Goal: Information Seeking & Learning: Find specific fact

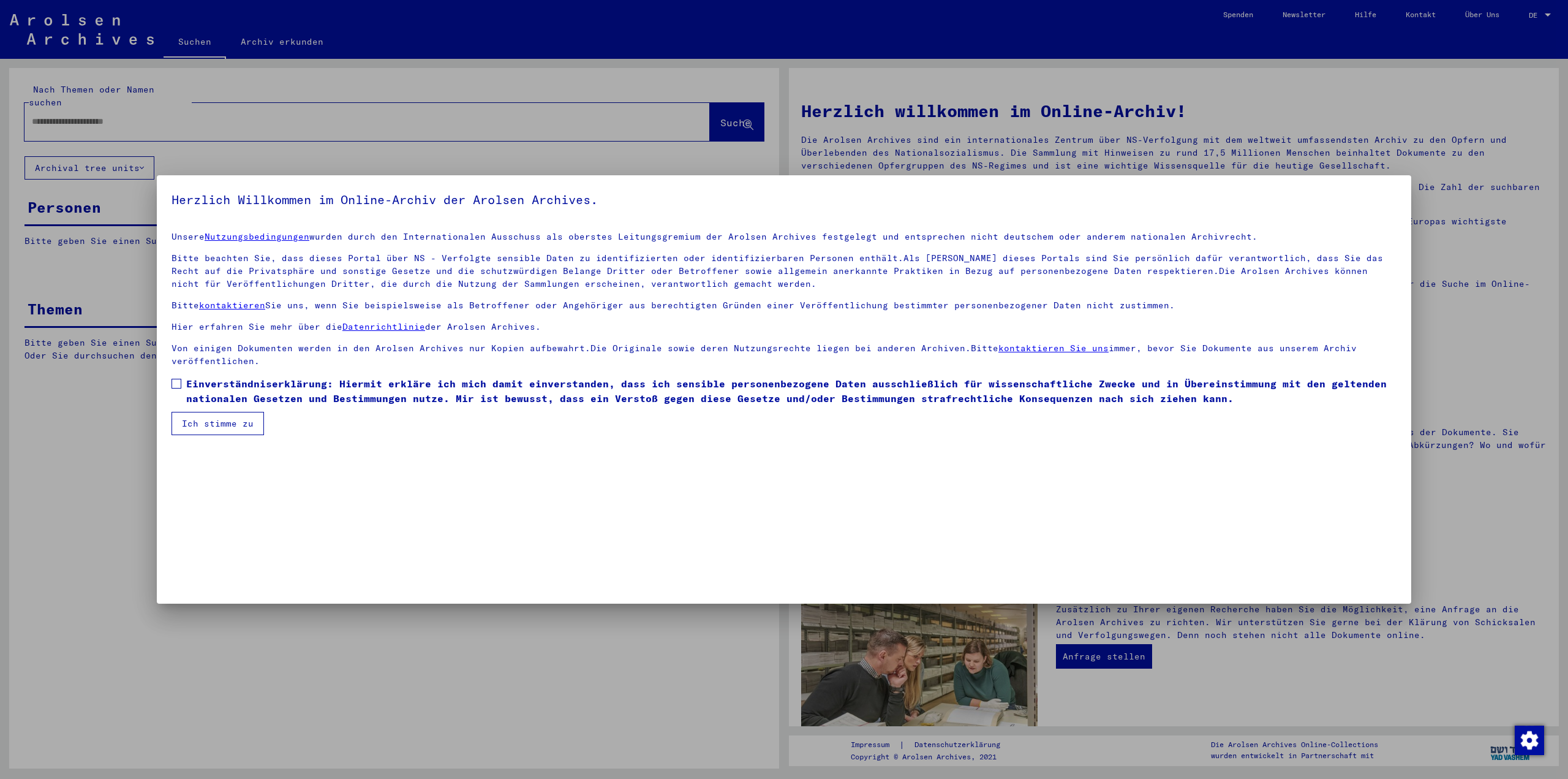
drag, startPoint x: 178, startPoint y: 380, endPoint x: 185, endPoint y: 384, distance: 8.1
click at [178, 380] on span at bounding box center [176, 384] width 10 height 10
click at [208, 419] on button "Ich stimme zu" at bounding box center [217, 423] width 93 height 23
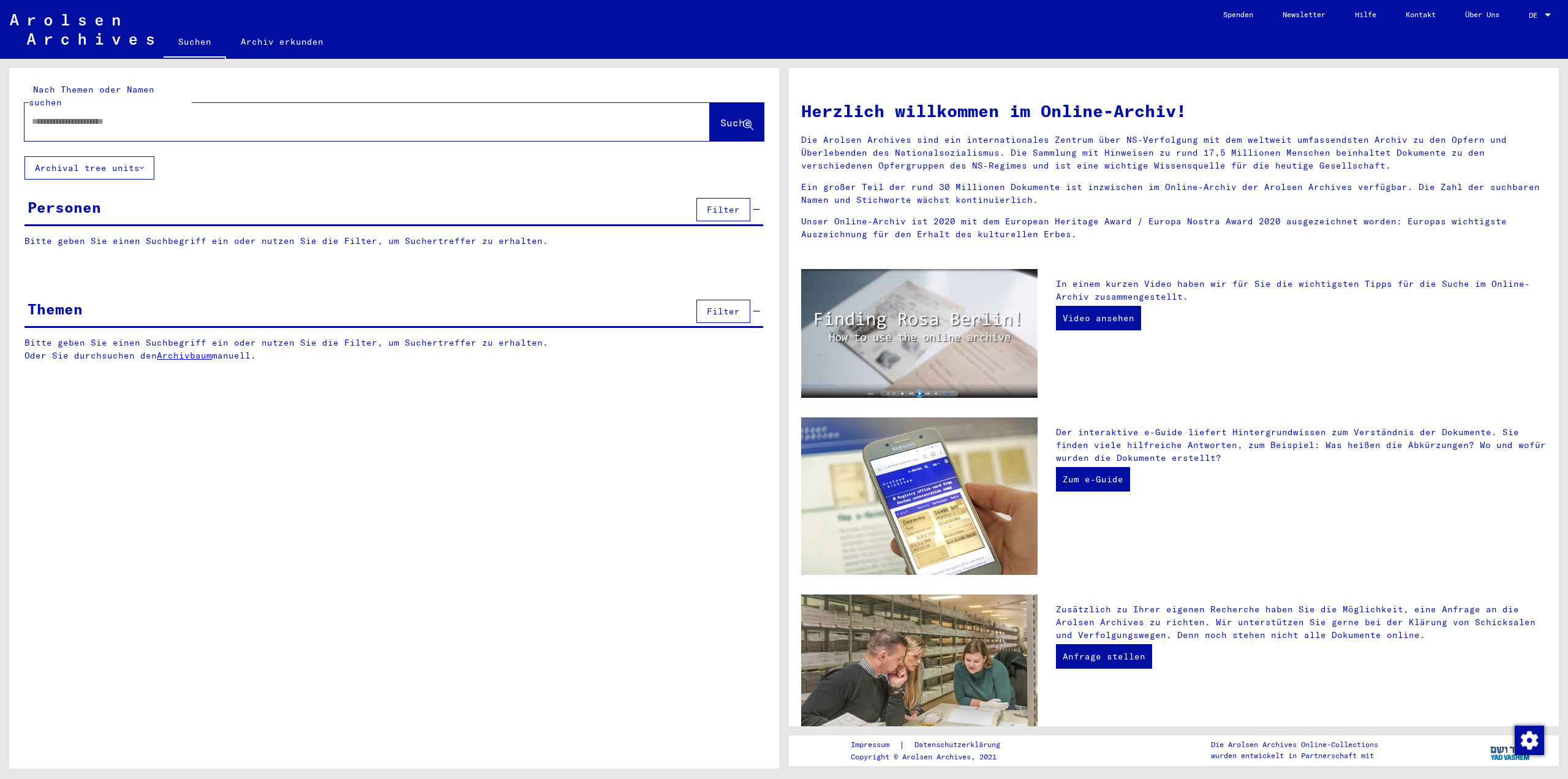
click at [106, 115] on input "text" at bounding box center [353, 122] width 641 height 13
type input "****"
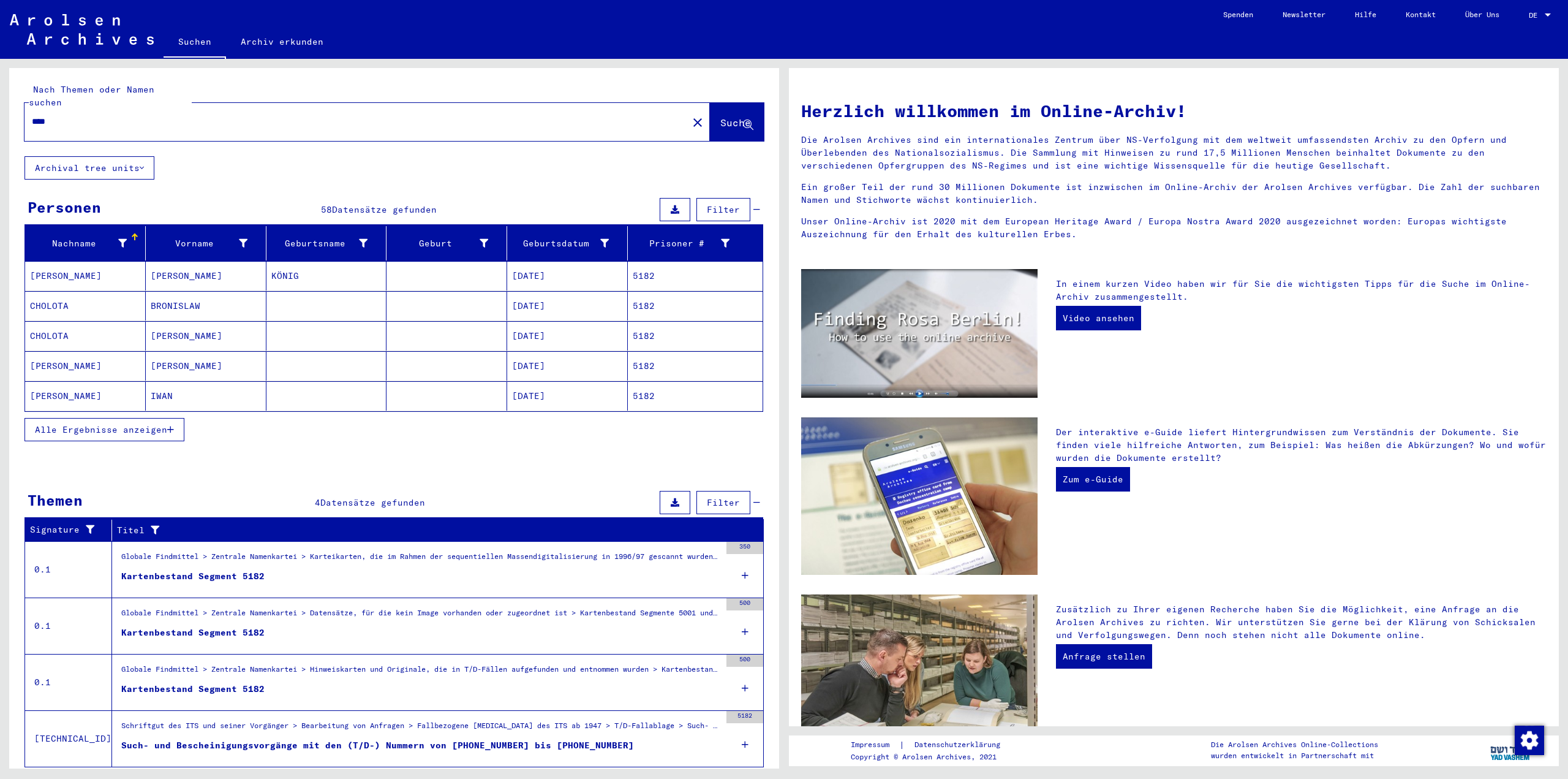
click at [75, 424] on span "Alle Ergebnisse anzeigen" at bounding box center [101, 430] width 132 height 11
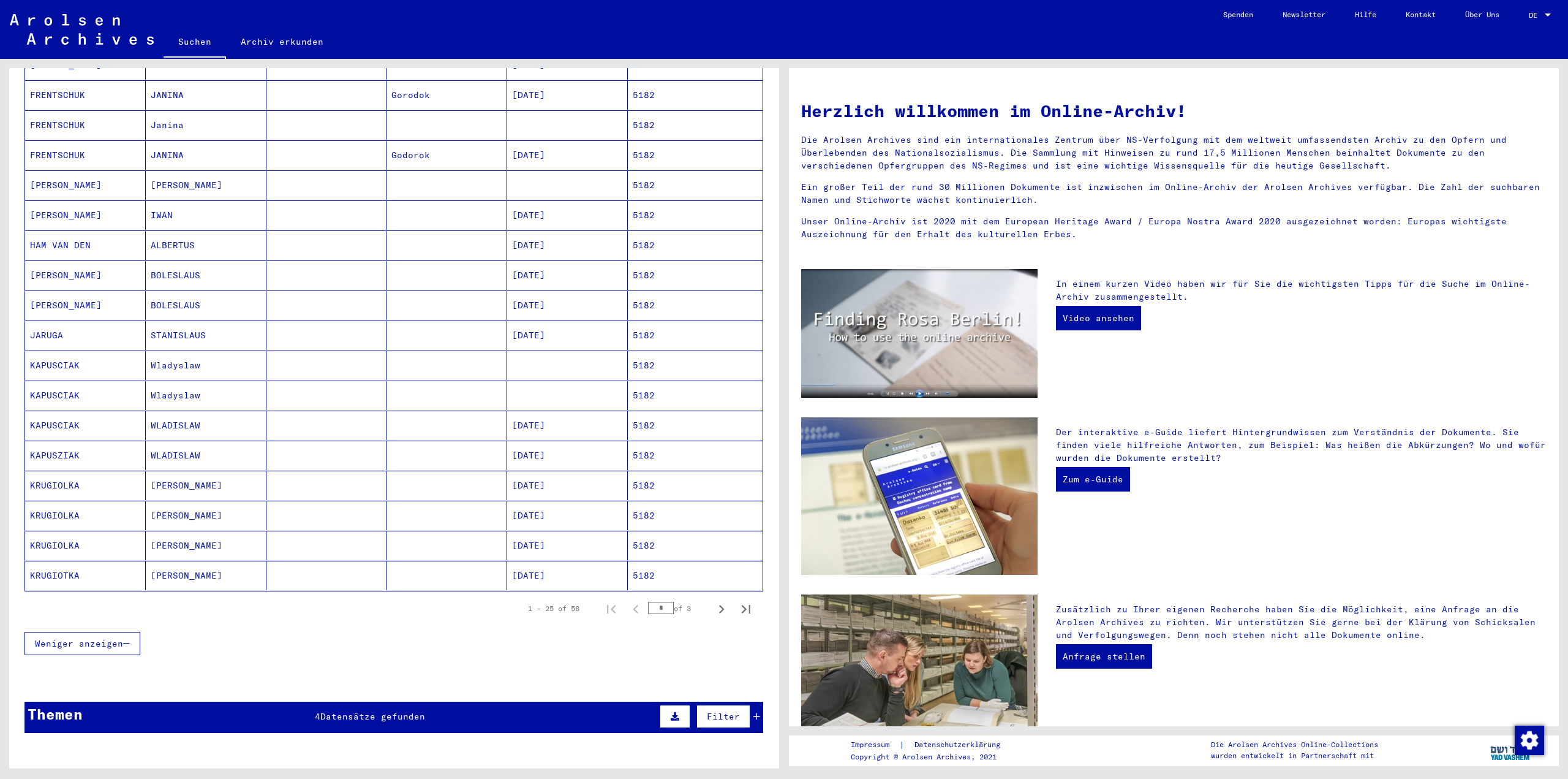
scroll to position [429, 0]
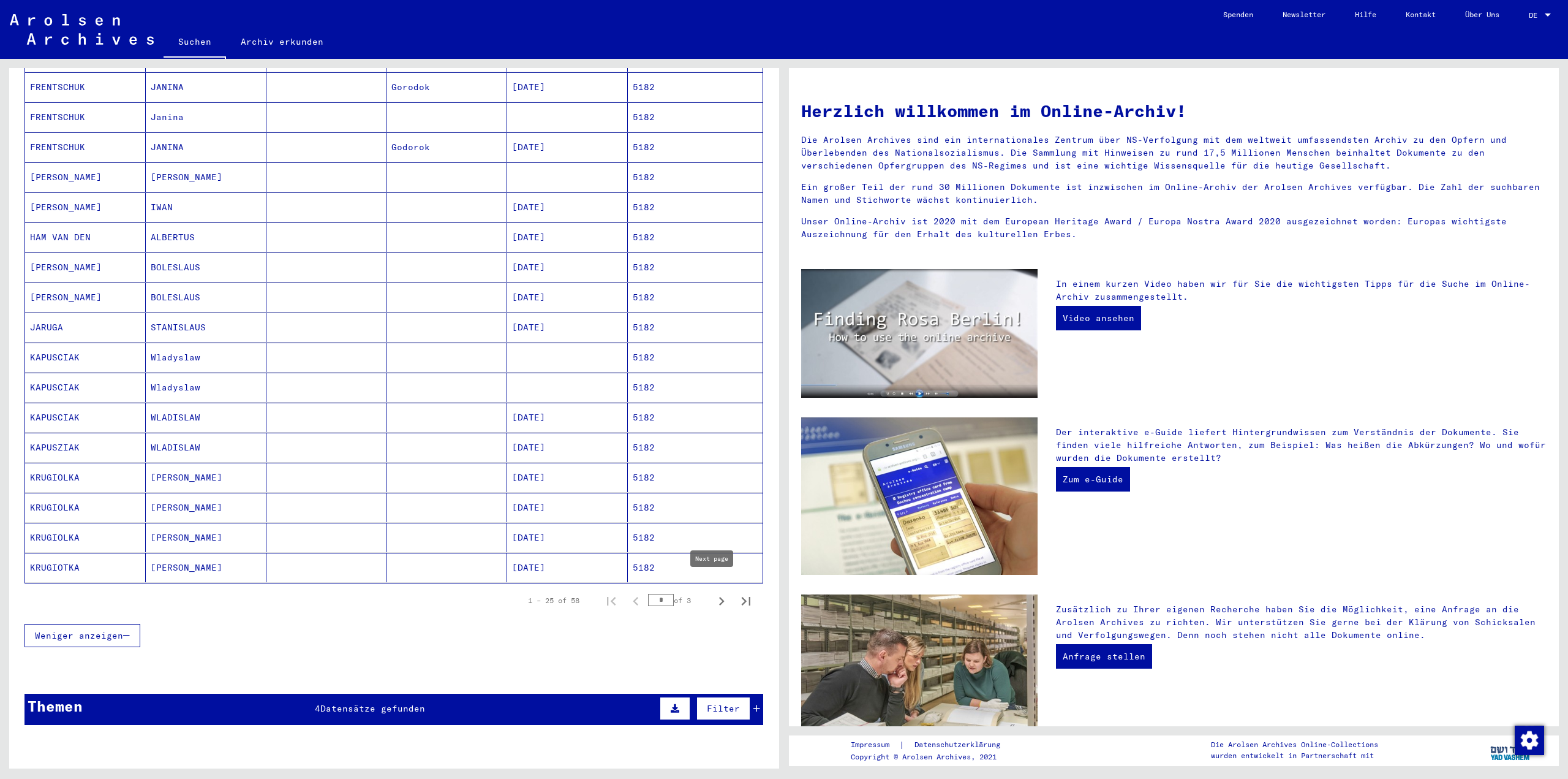
click at [713, 593] on icon "Next page" at bounding box center [721, 601] width 17 height 17
type input "*"
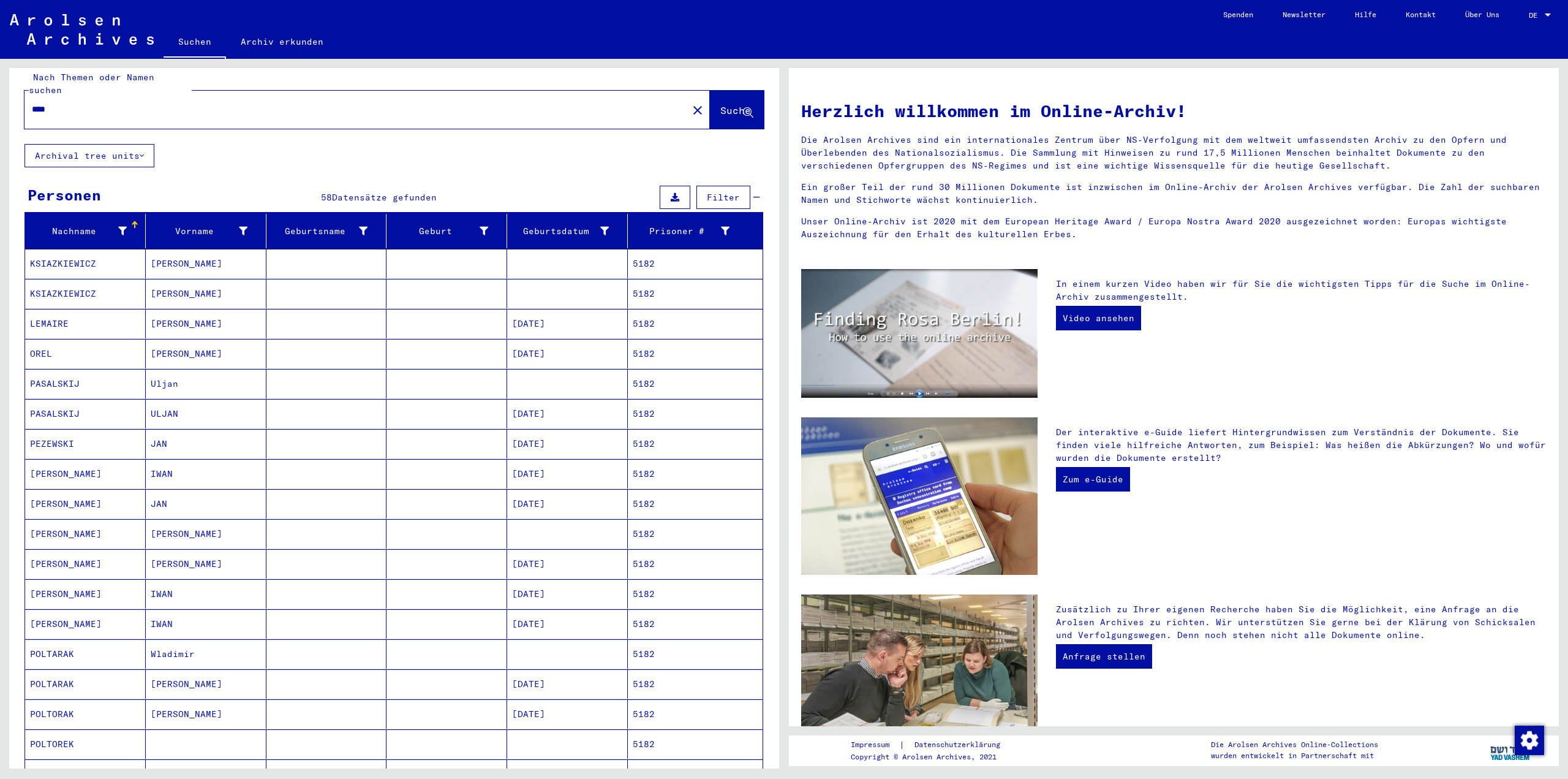
scroll to position [0, 0]
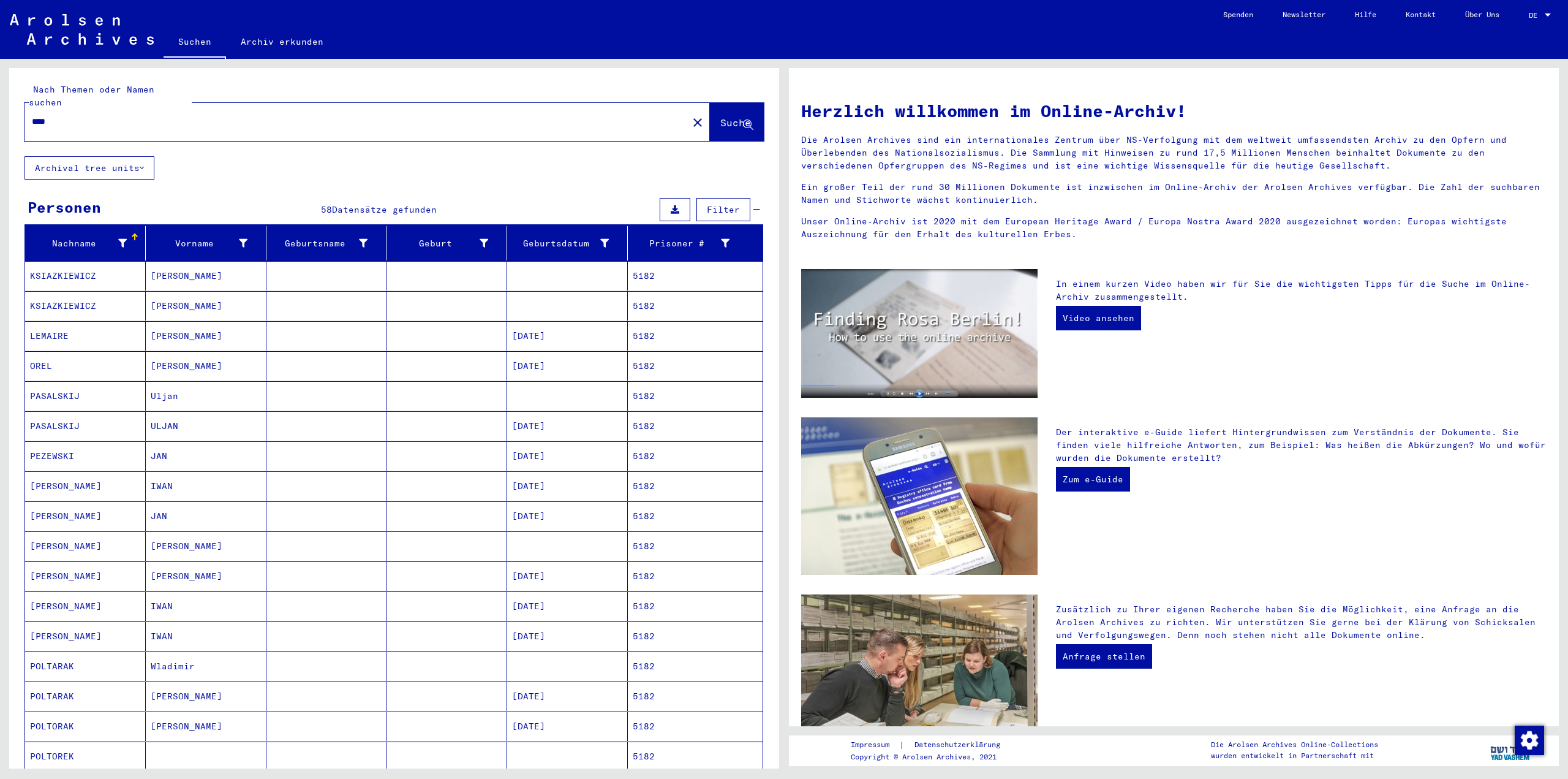
drag, startPoint x: 58, startPoint y: 109, endPoint x: 0, endPoint y: 135, distance: 63.6
click at [0, 110] on div "Nach Themen oder Namen suchen **** close Suche Archival tree units Personen 58 …" at bounding box center [391, 414] width 784 height 710
type input "**********"
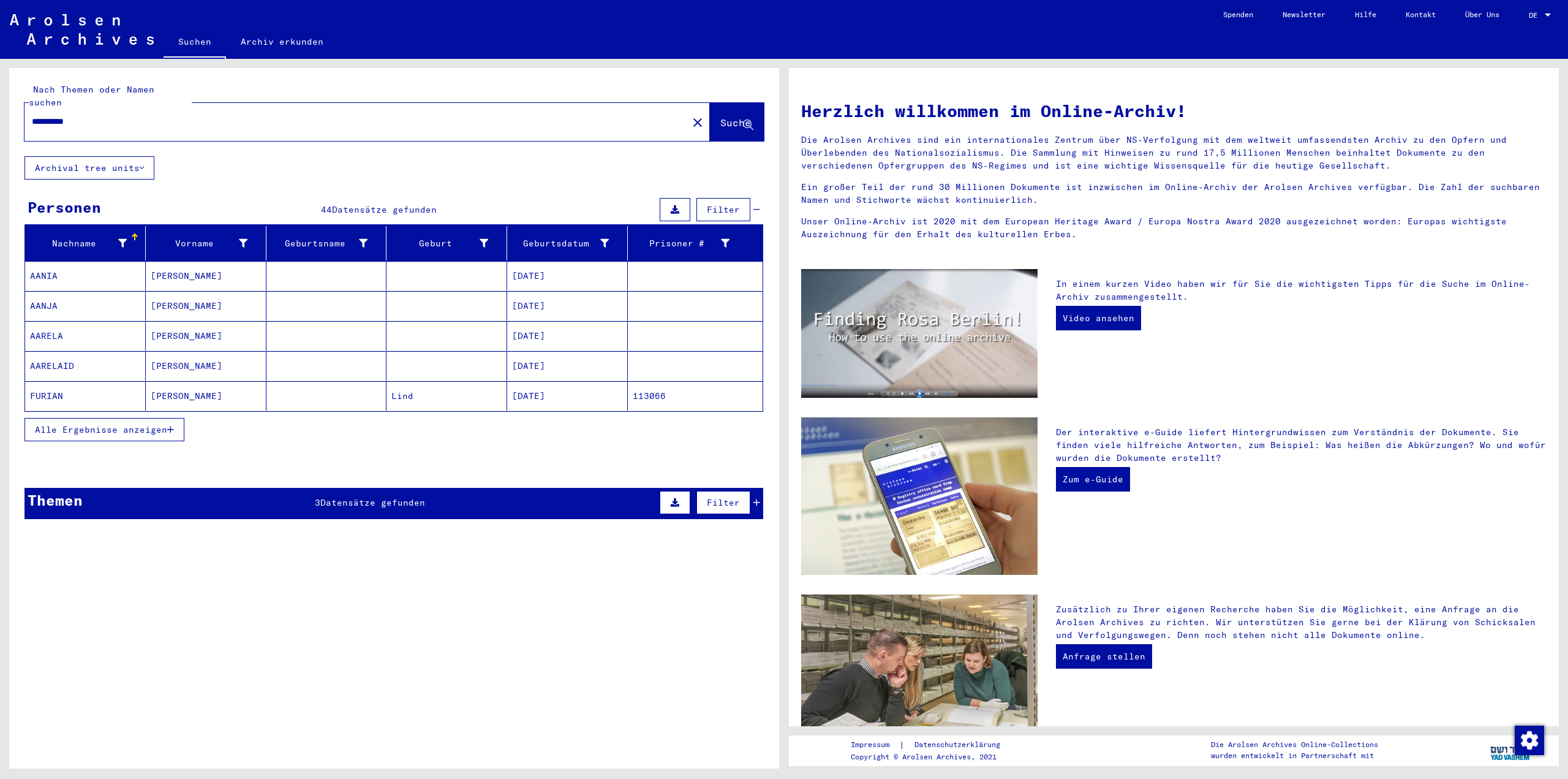
click at [65, 424] on span "Alle Ergebnisse anzeigen" at bounding box center [101, 430] width 132 height 11
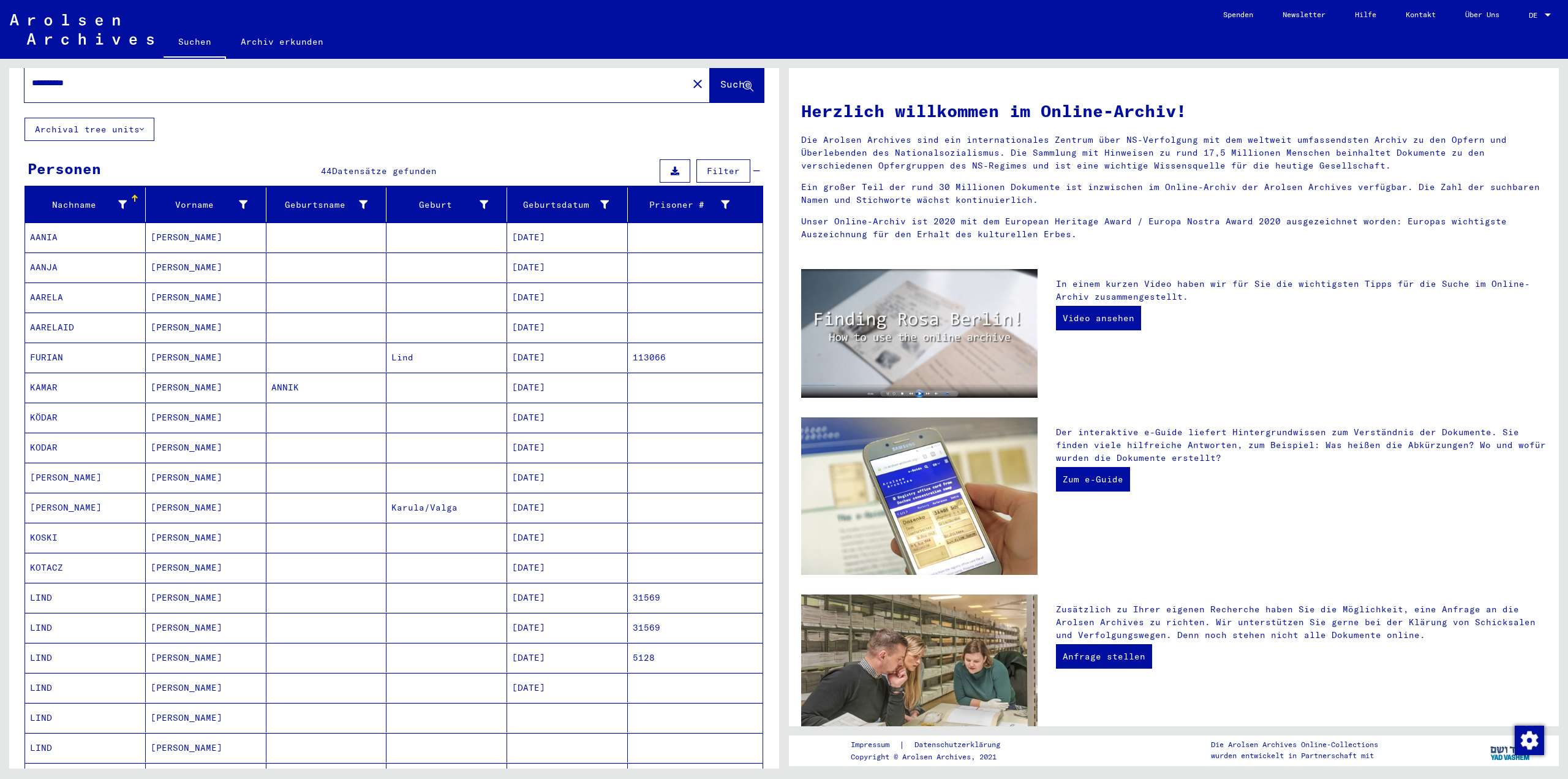
scroll to position [368, 0]
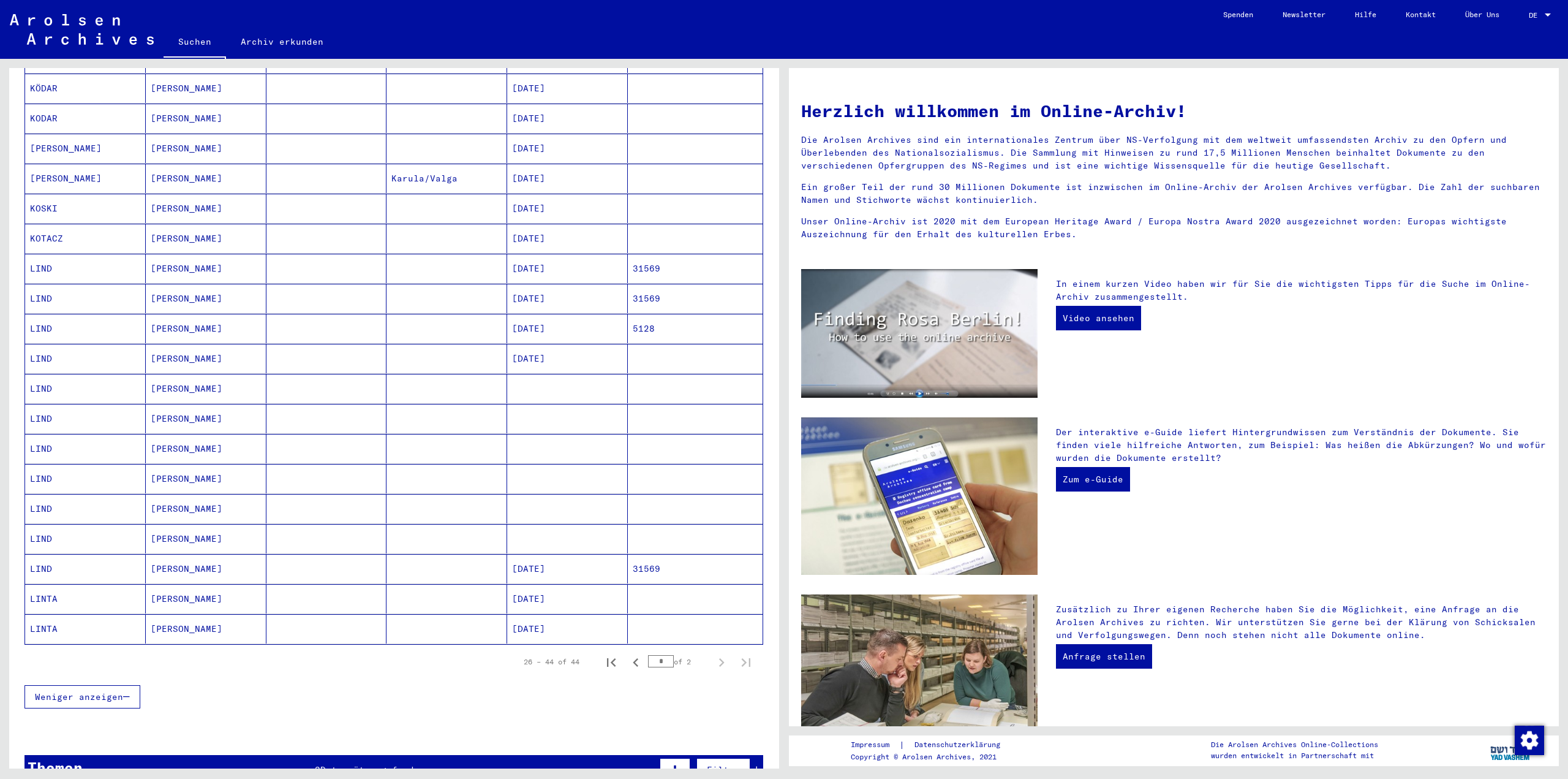
click at [539, 314] on mat-cell "[DATE]" at bounding box center [567, 329] width 120 height 30
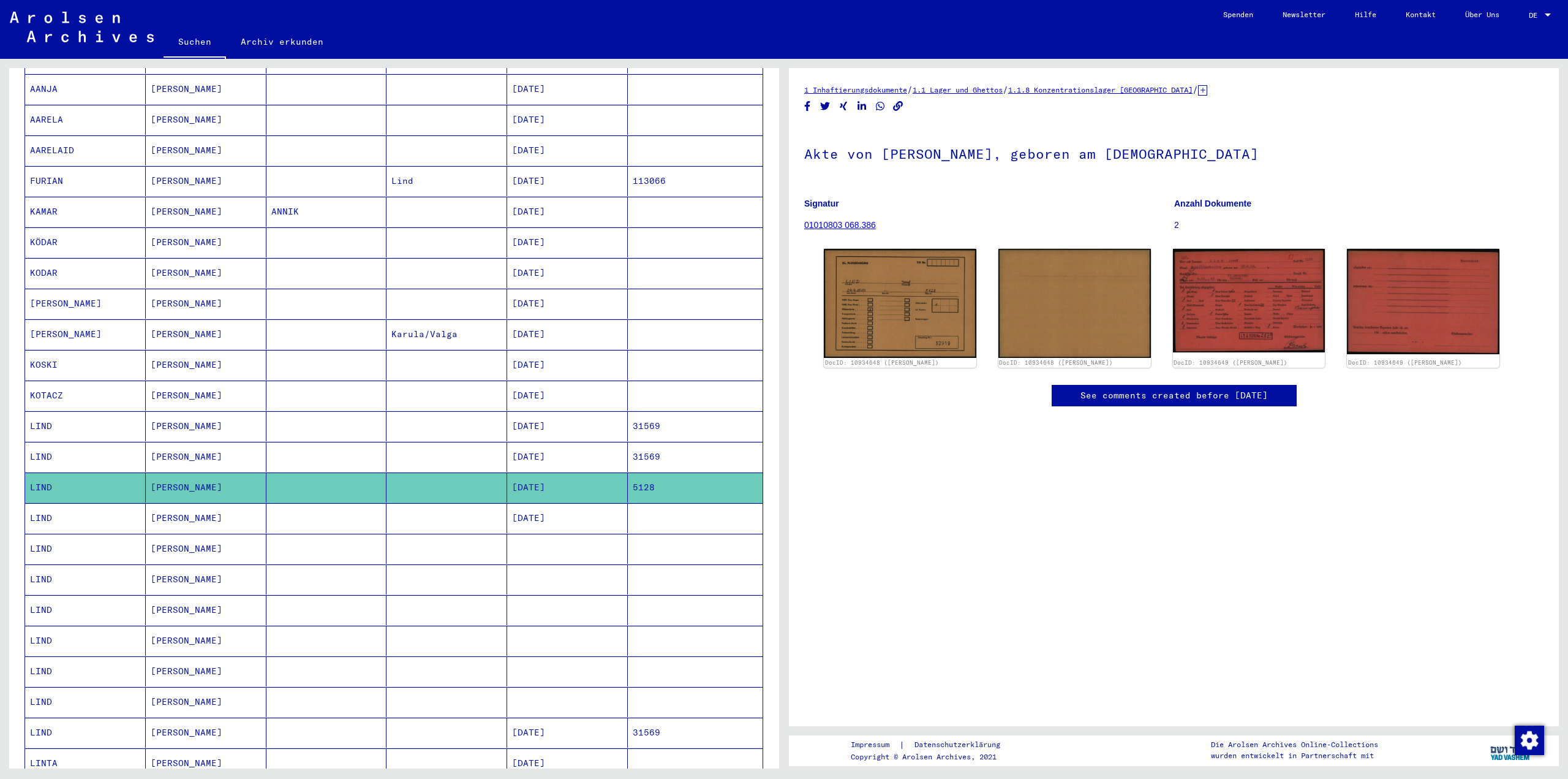
scroll to position [249, 0]
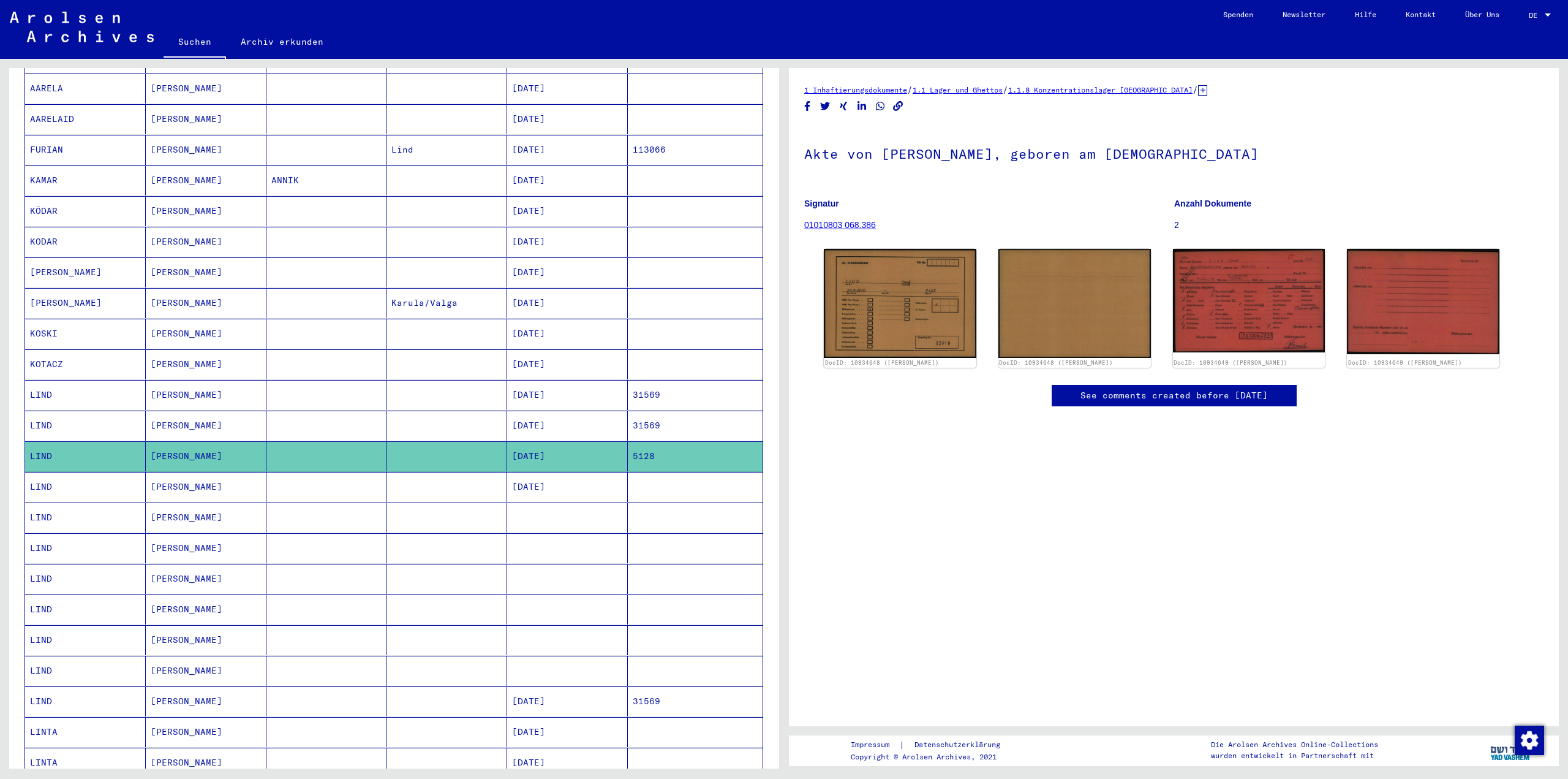
click at [547, 502] on mat-cell at bounding box center [567, 517] width 120 height 30
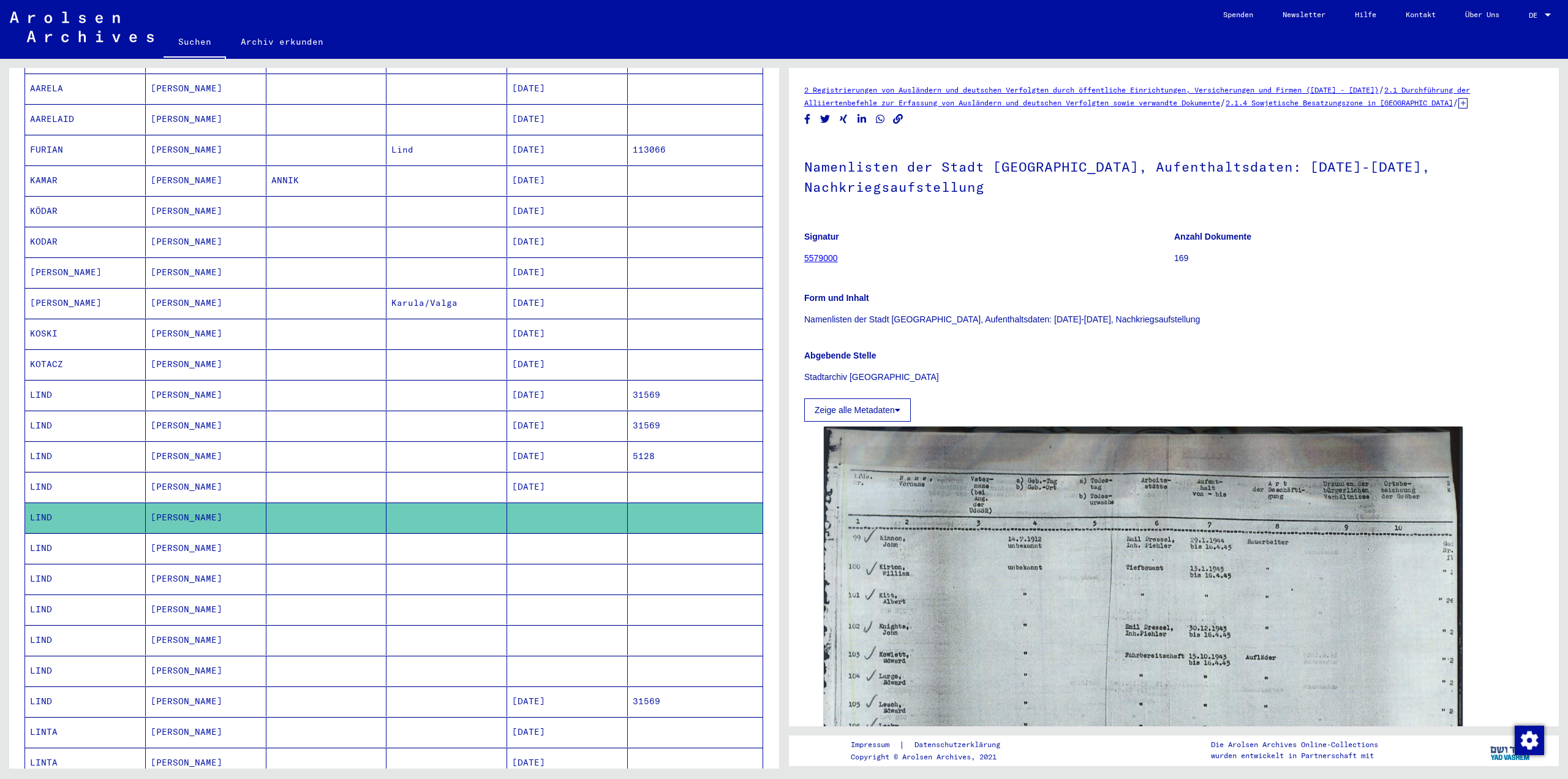
click at [533, 545] on mat-cell at bounding box center [567, 548] width 120 height 30
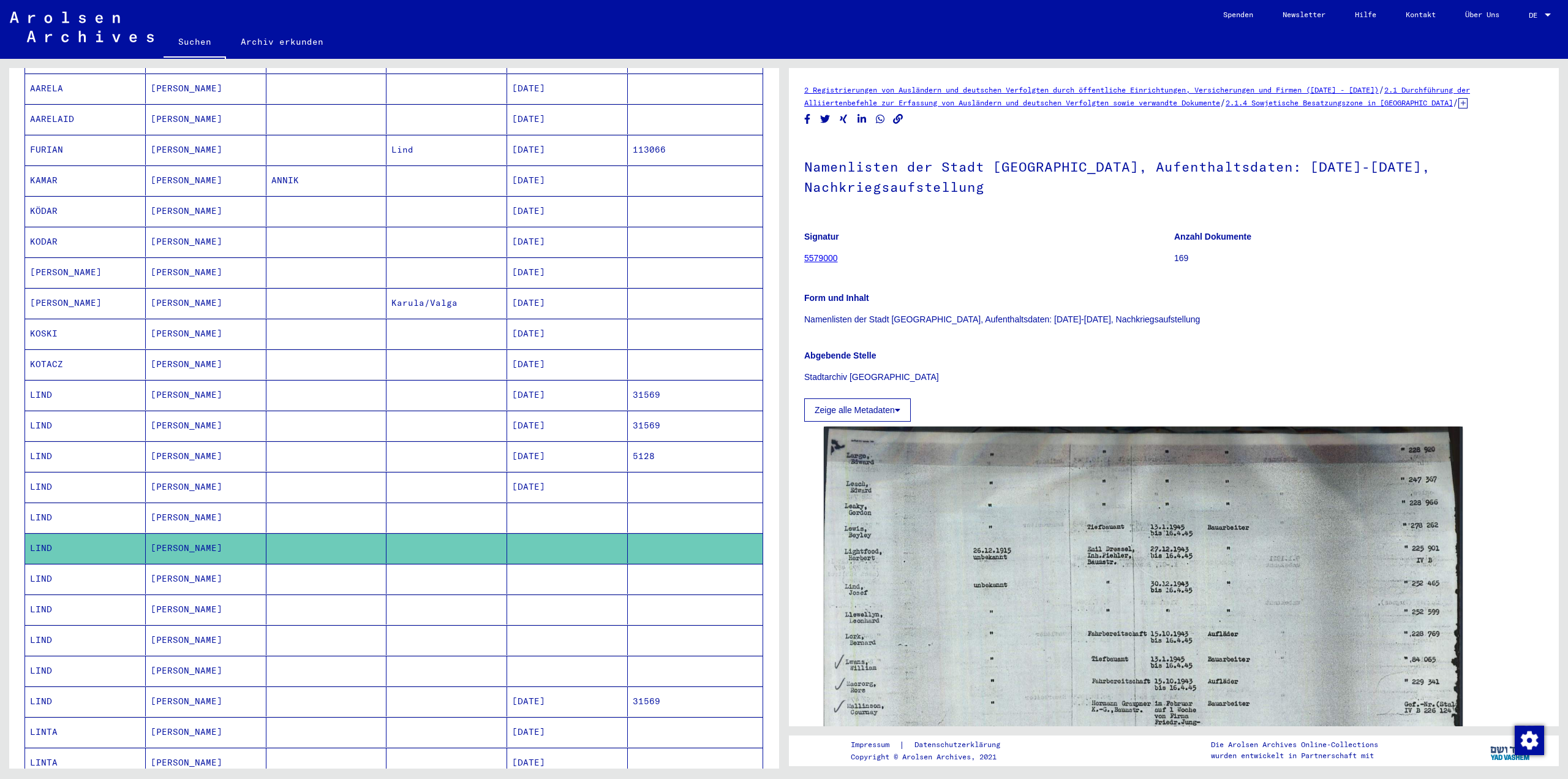
click at [541, 574] on mat-cell at bounding box center [567, 579] width 120 height 30
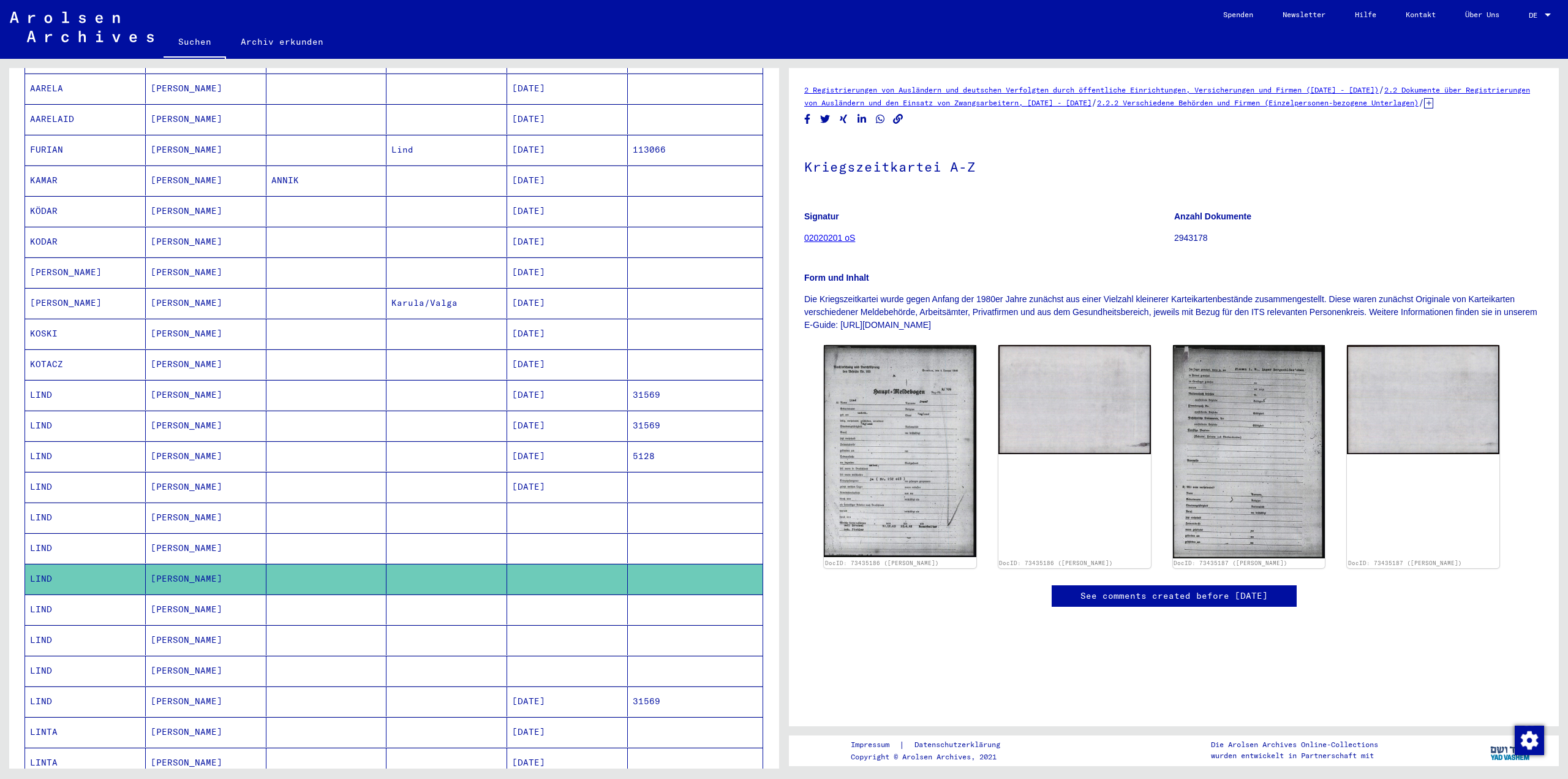
click at [545, 598] on mat-cell at bounding box center [567, 609] width 120 height 30
